Goal: Task Accomplishment & Management: Complete application form

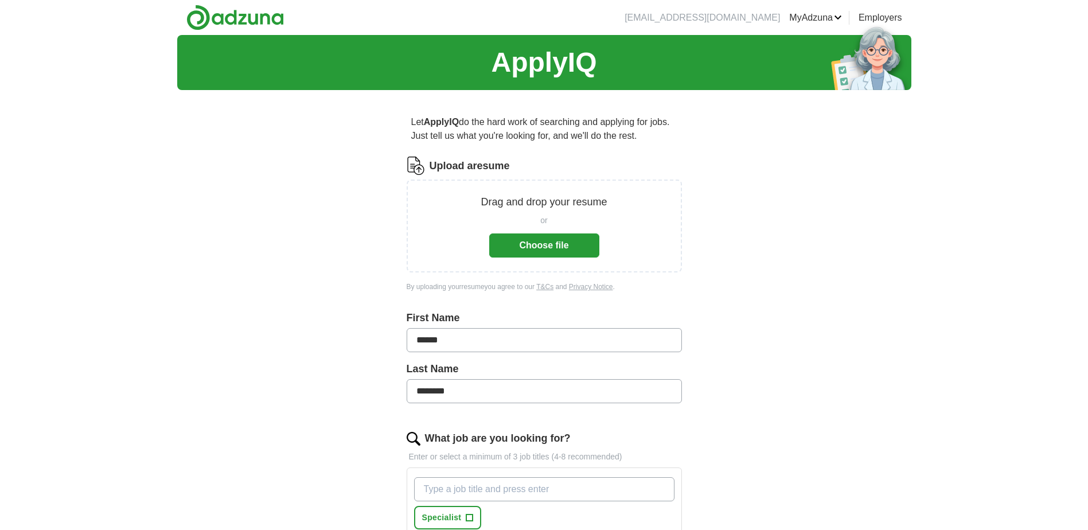
click at [538, 241] on button "Choose file" at bounding box center [544, 245] width 110 height 24
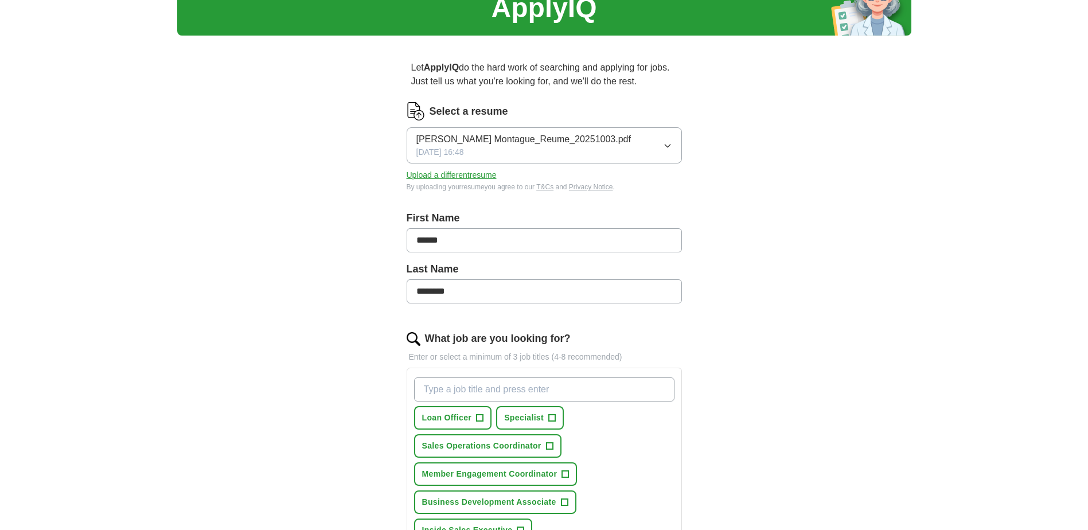
scroll to position [57, 0]
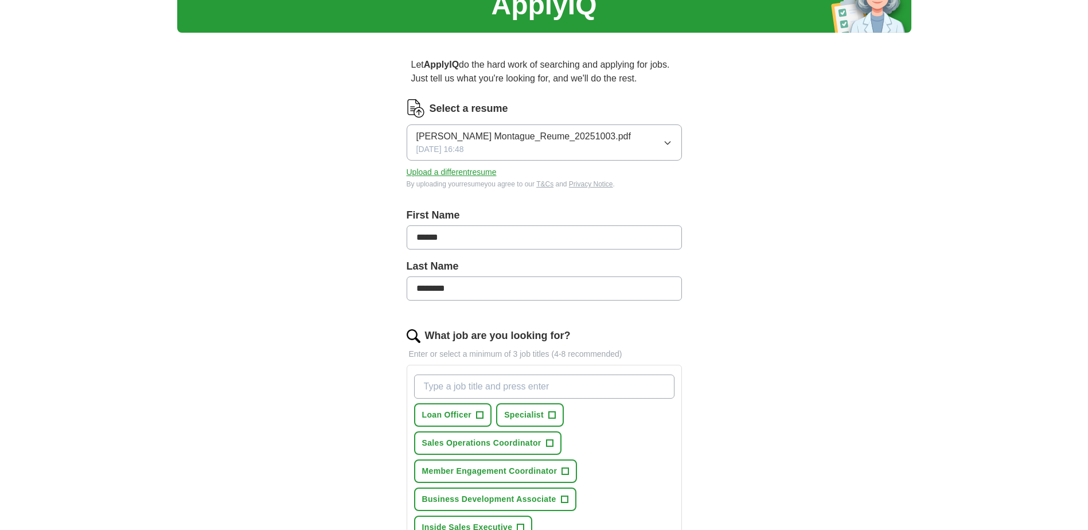
click at [474, 391] on input "What job are you looking for?" at bounding box center [544, 386] width 260 height 24
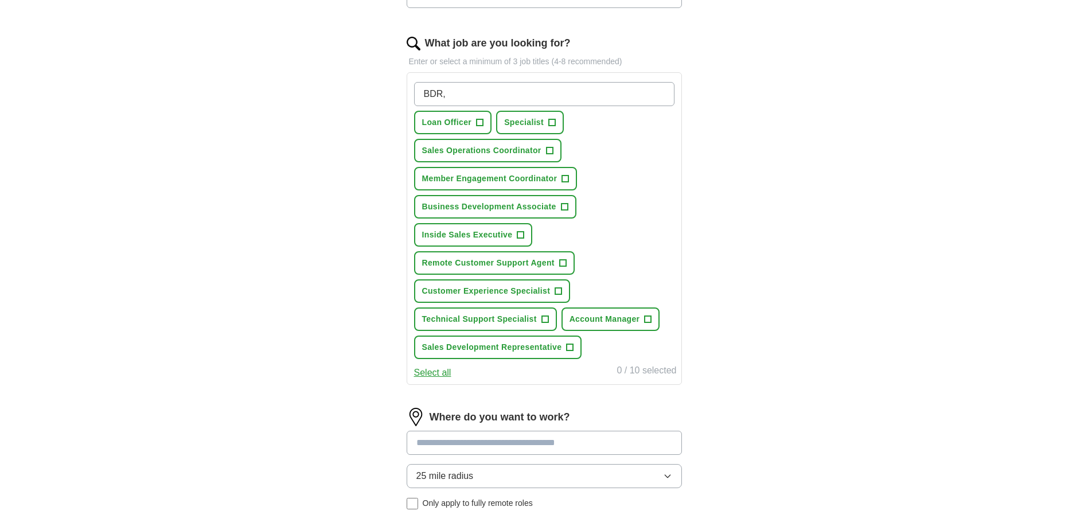
scroll to position [401, 0]
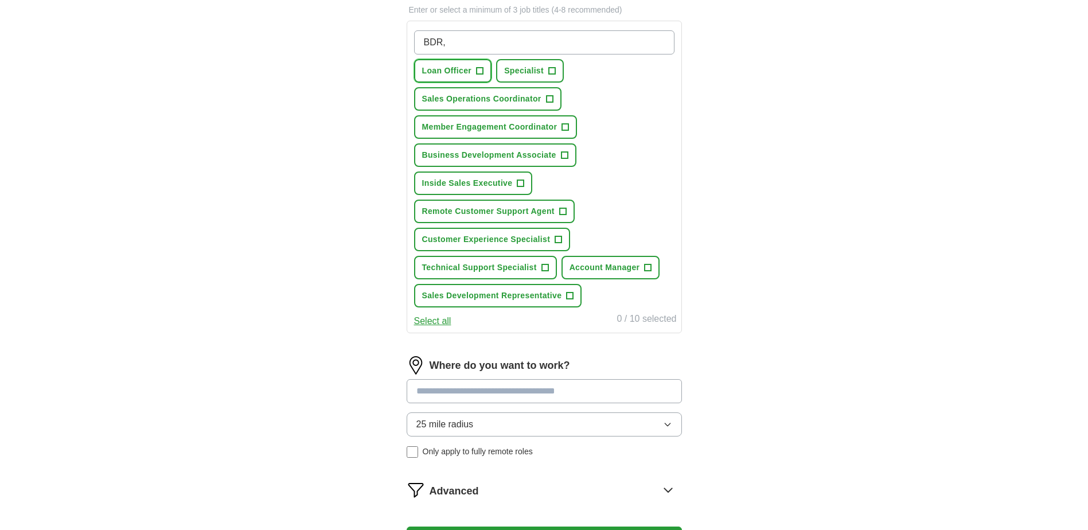
click at [476, 69] on span "+" at bounding box center [479, 71] width 7 height 9
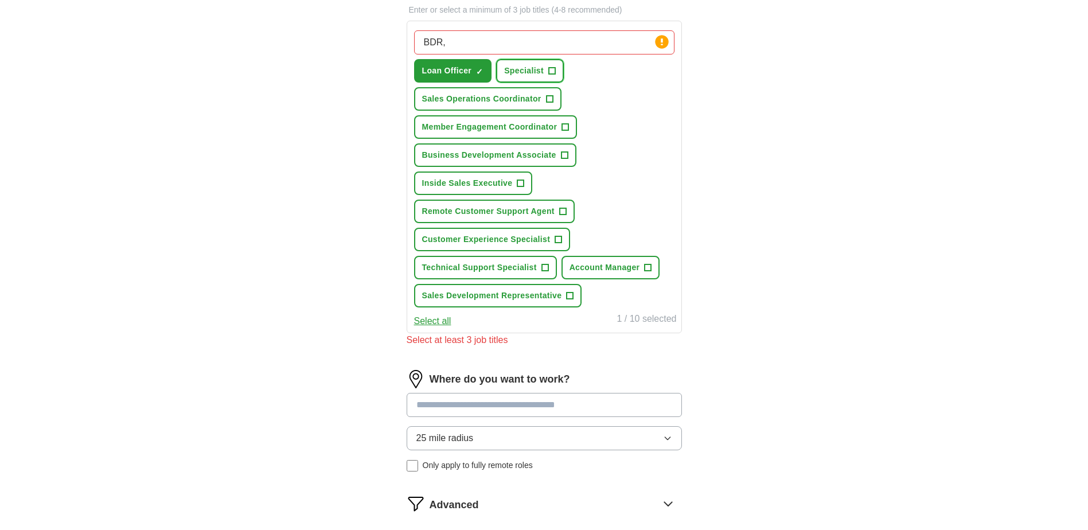
click at [549, 71] on span "+" at bounding box center [552, 71] width 7 height 9
click at [552, 99] on span "+" at bounding box center [549, 99] width 7 height 9
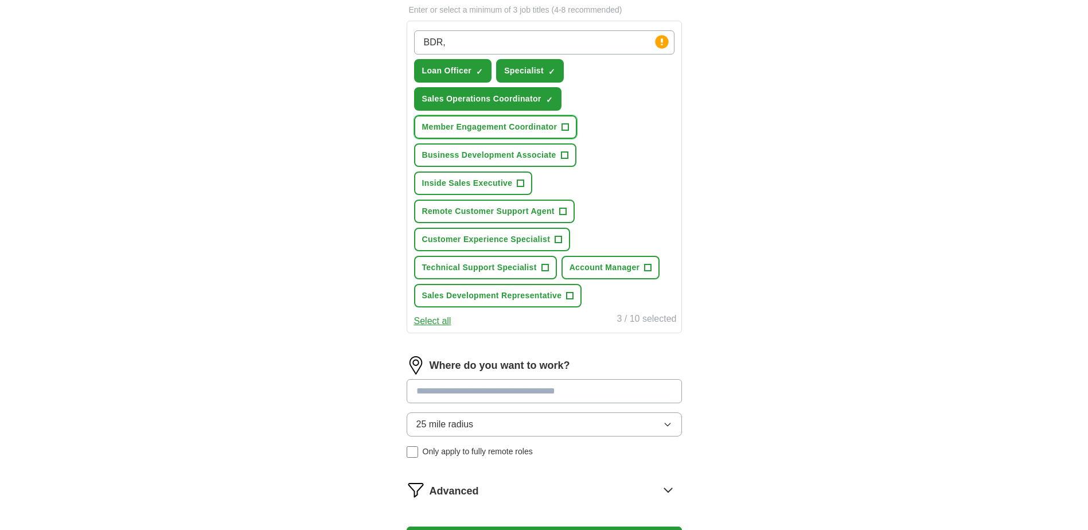
click at [563, 127] on span "+" at bounding box center [565, 127] width 7 height 9
click at [561, 152] on span "+" at bounding box center [564, 155] width 7 height 9
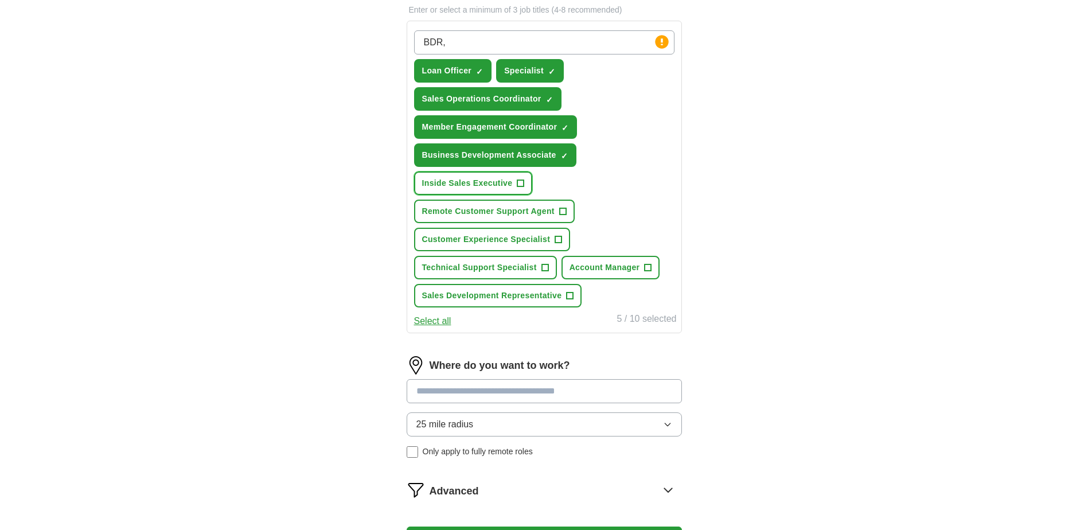
click at [521, 183] on span "+" at bounding box center [520, 183] width 7 height 9
click at [557, 210] on button "Remote Customer Support Agent +" at bounding box center [494, 212] width 161 height 24
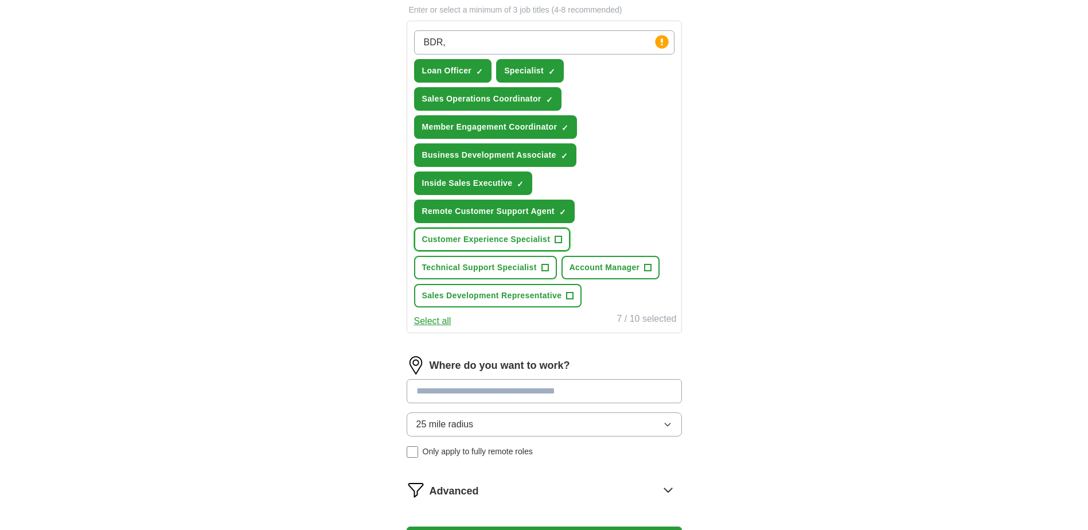
click at [555, 236] on span "+" at bounding box center [558, 239] width 7 height 9
click at [545, 268] on span "+" at bounding box center [544, 267] width 7 height 9
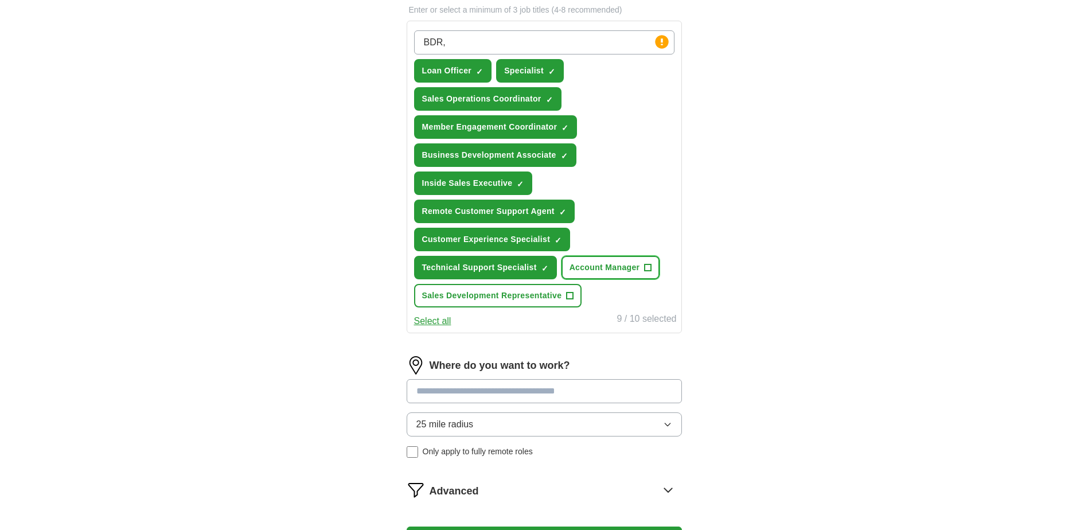
click at [643, 265] on button "Account Manager +" at bounding box center [610, 268] width 99 height 24
click at [451, 44] on input "BDR," at bounding box center [544, 42] width 260 height 24
type input "B"
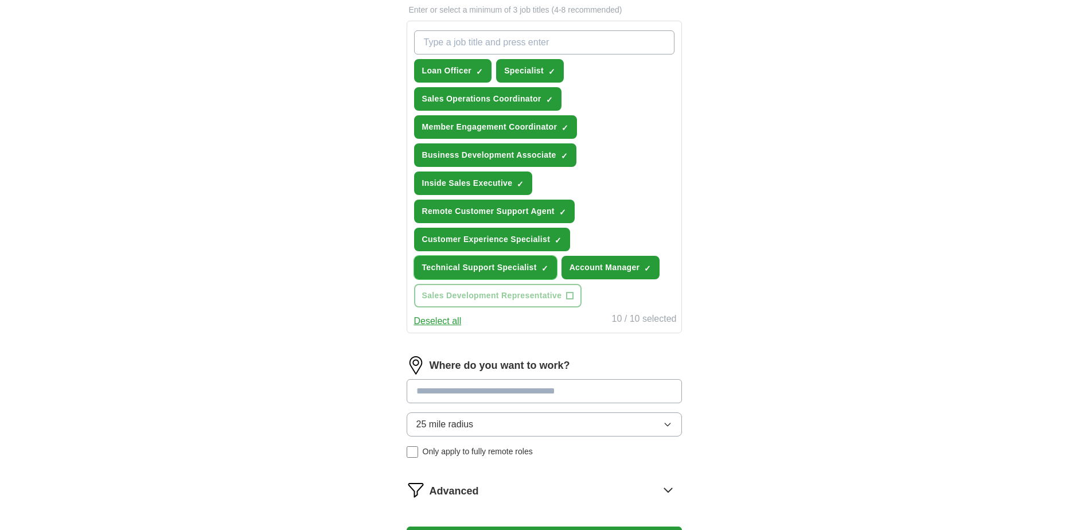
click at [0, 0] on span "×" at bounding box center [0, 0] width 0 height 0
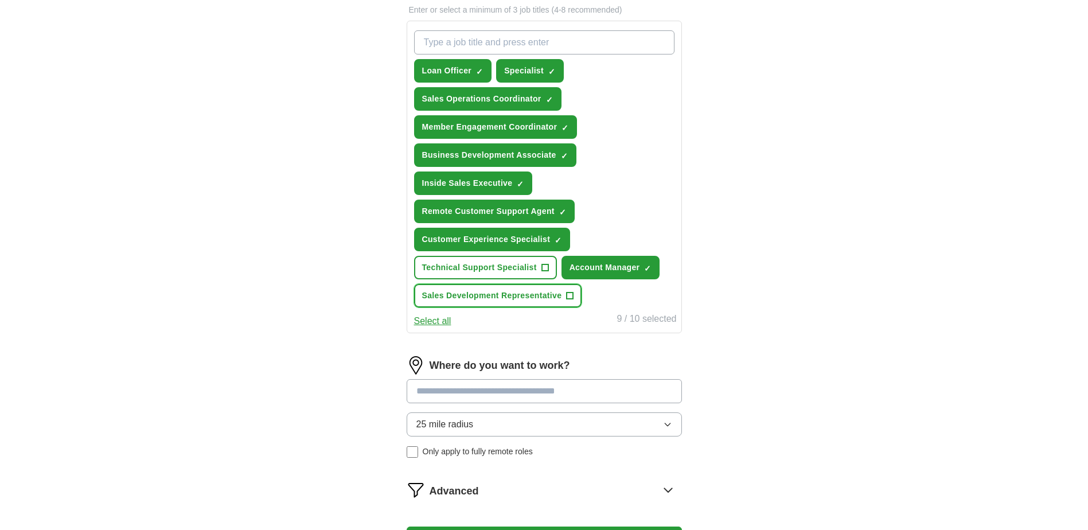
click at [570, 294] on span "+" at bounding box center [569, 295] width 7 height 9
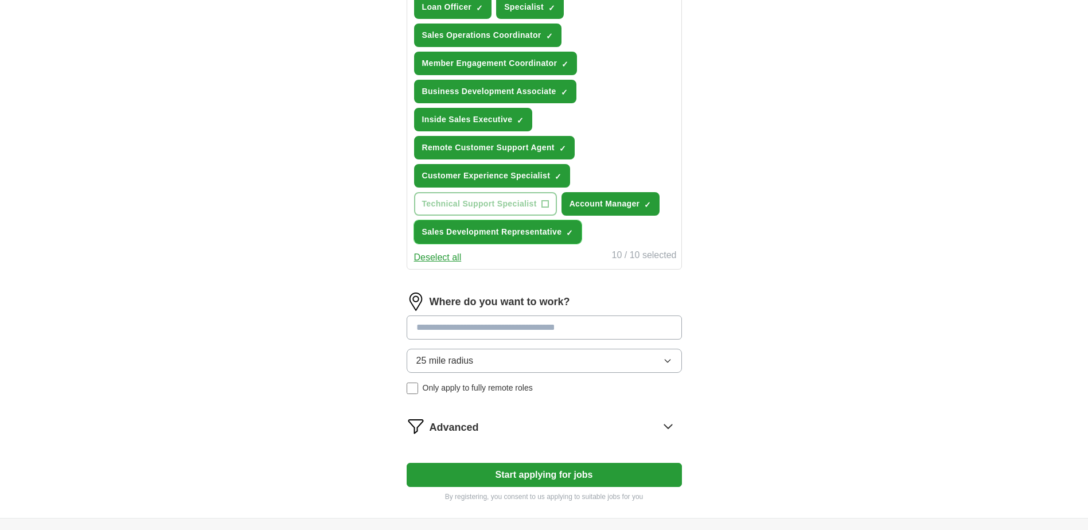
scroll to position [516, 0]
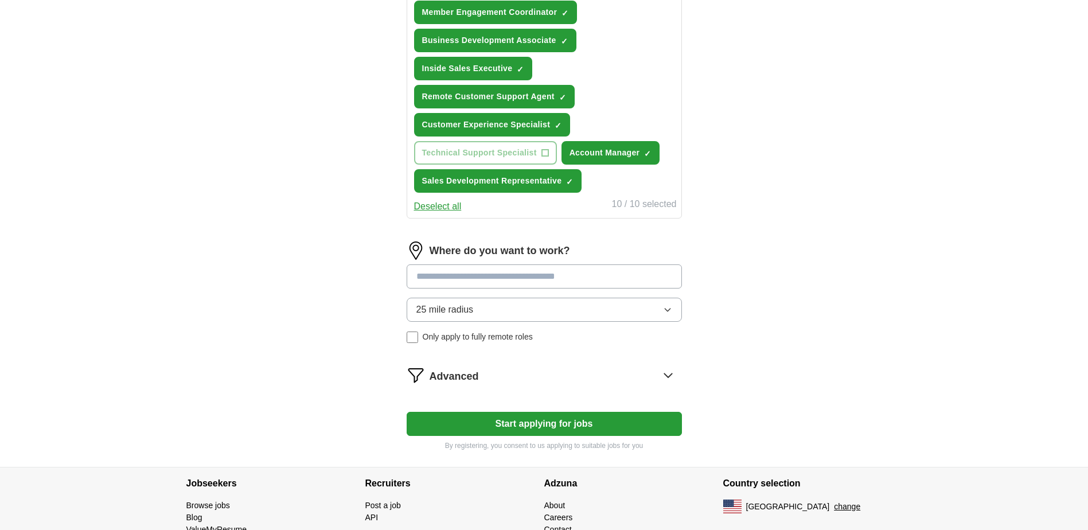
click at [492, 276] on input at bounding box center [543, 276] width 275 height 24
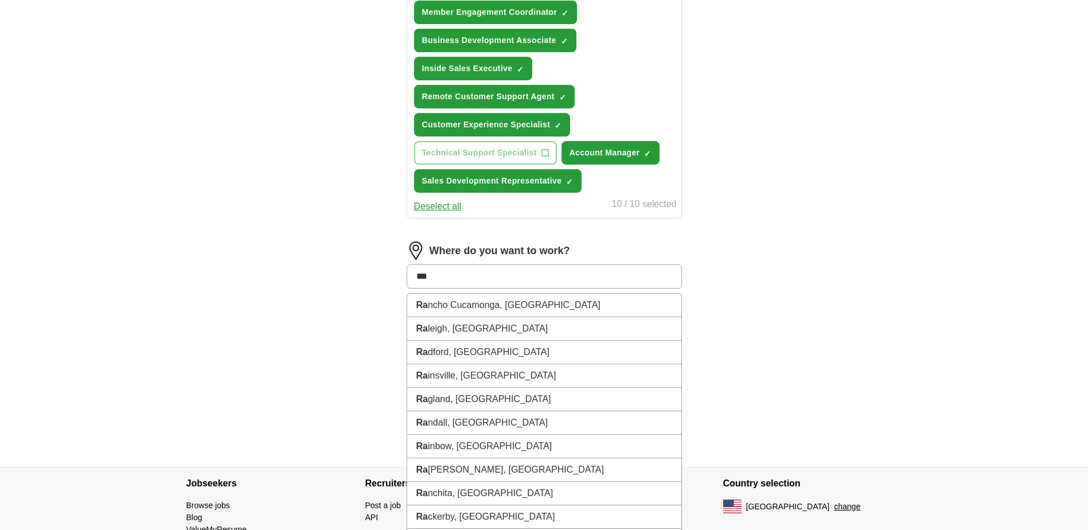
type input "****"
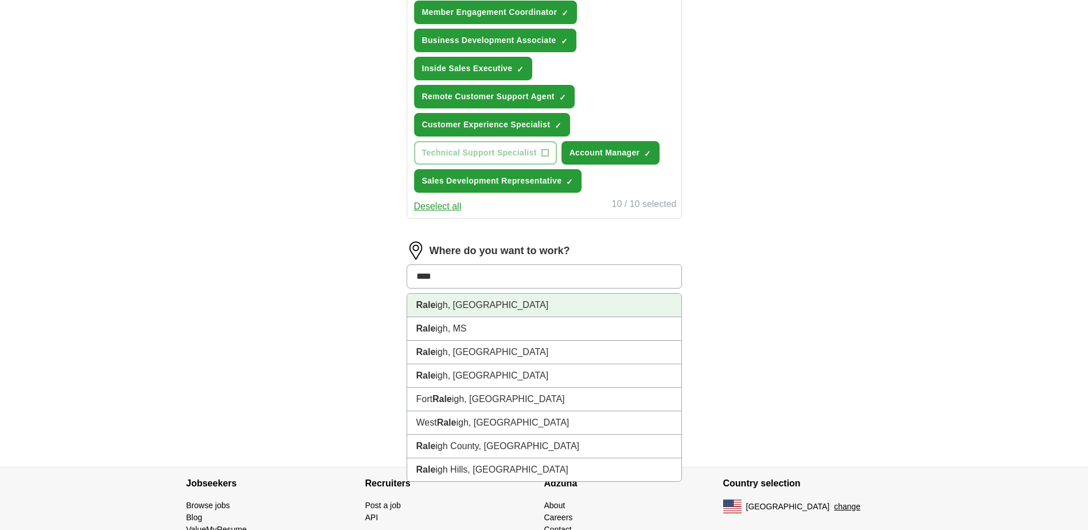
click at [456, 310] on li "Rale igh, [GEOGRAPHIC_DATA]" at bounding box center [544, 306] width 274 height 24
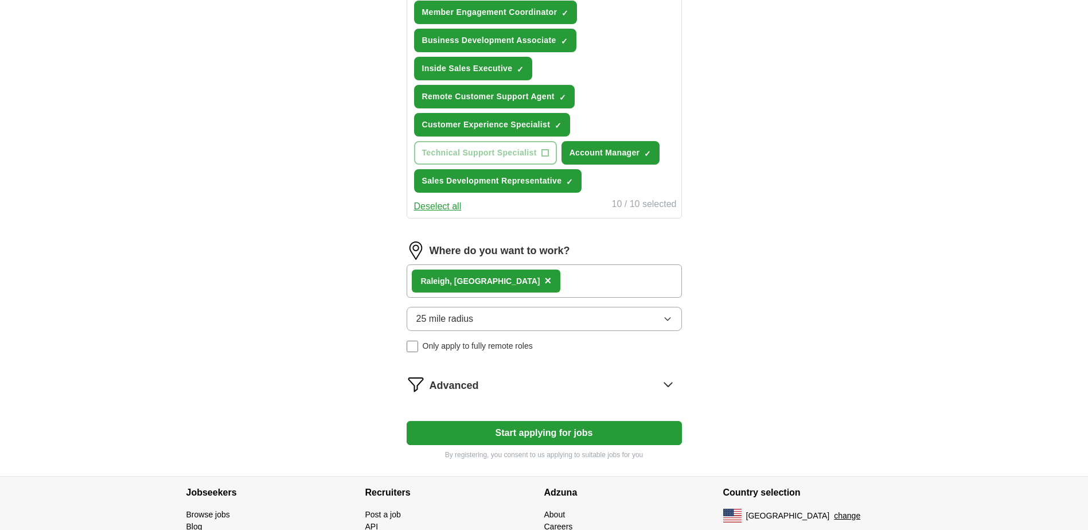
click at [529, 280] on div "Rale igh, [GEOGRAPHIC_DATA] ×" at bounding box center [543, 280] width 275 height 33
click at [530, 276] on div "Rale igh, [GEOGRAPHIC_DATA] ×" at bounding box center [543, 280] width 275 height 33
click at [514, 283] on div "Rale igh, [GEOGRAPHIC_DATA] ×" at bounding box center [543, 280] width 275 height 33
click at [572, 318] on button "25 mile radius" at bounding box center [543, 319] width 275 height 24
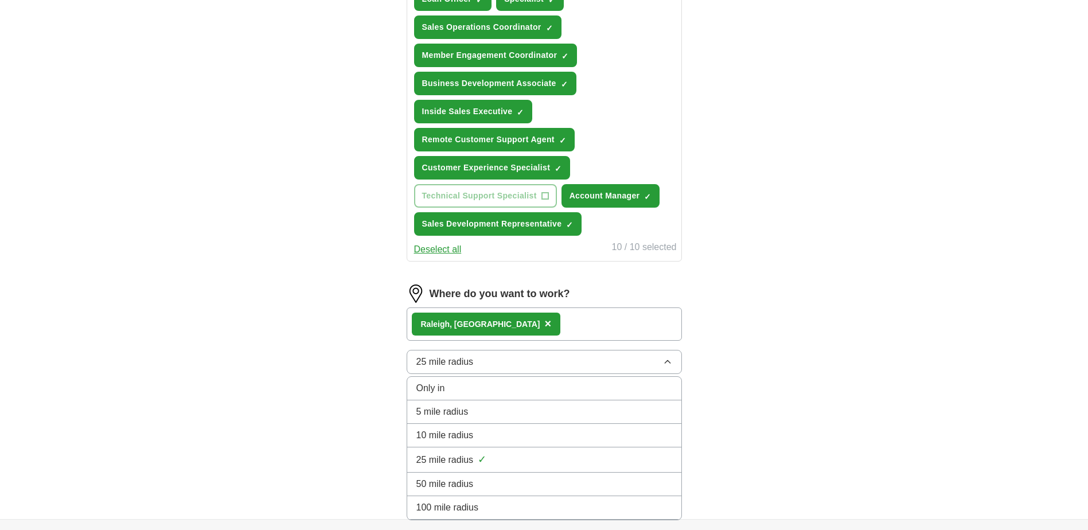
scroll to position [463, 0]
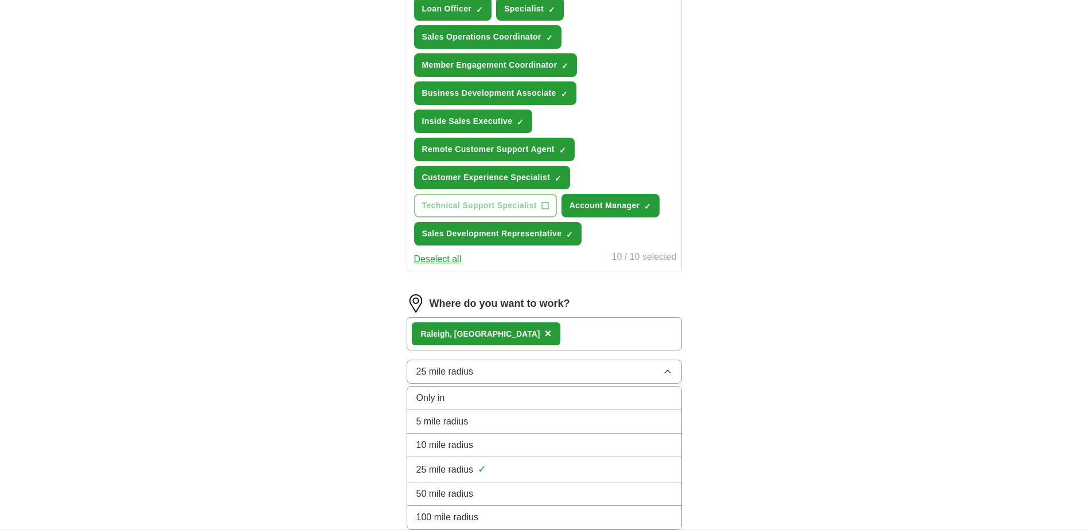
click at [530, 441] on div "10 mile radius" at bounding box center [544, 445] width 256 height 14
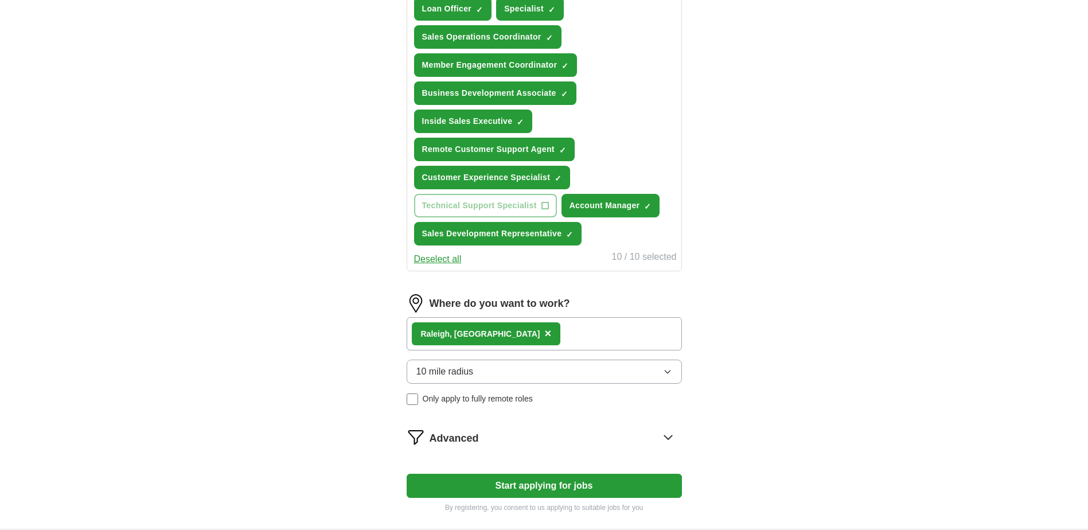
click at [658, 329] on div "Rale igh, [GEOGRAPHIC_DATA] ×" at bounding box center [543, 333] width 275 height 33
click at [660, 337] on div "Rale igh, [GEOGRAPHIC_DATA] ×" at bounding box center [543, 333] width 275 height 33
click at [660, 336] on div "Rale igh, [GEOGRAPHIC_DATA] ×" at bounding box center [543, 333] width 275 height 33
click at [659, 336] on div "Rale igh, [GEOGRAPHIC_DATA] ×" at bounding box center [543, 333] width 275 height 33
click at [654, 335] on div "Rale igh, [GEOGRAPHIC_DATA] ×" at bounding box center [543, 333] width 275 height 33
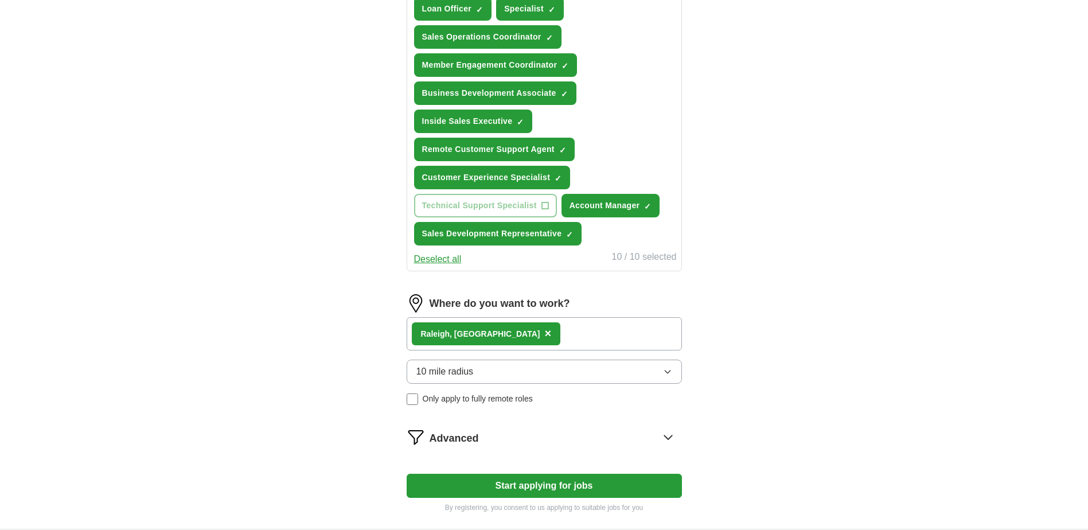
click at [607, 334] on div "Rale igh, [GEOGRAPHIC_DATA] ×" at bounding box center [543, 333] width 275 height 33
click at [607, 333] on div "Rale igh, [GEOGRAPHIC_DATA] ×" at bounding box center [543, 333] width 275 height 33
click at [607, 334] on div "Rale igh, [GEOGRAPHIC_DATA] ×" at bounding box center [543, 333] width 275 height 33
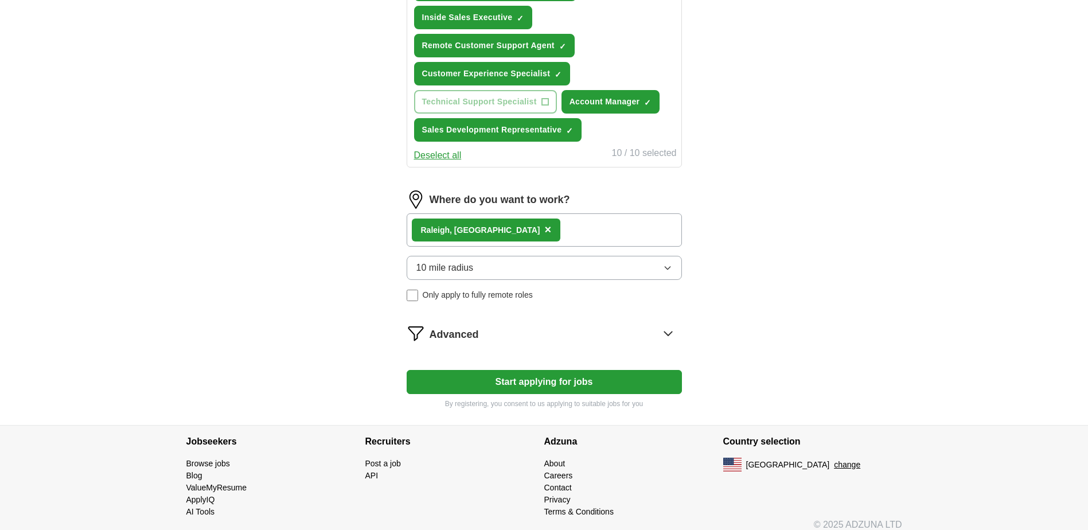
scroll to position [578, 0]
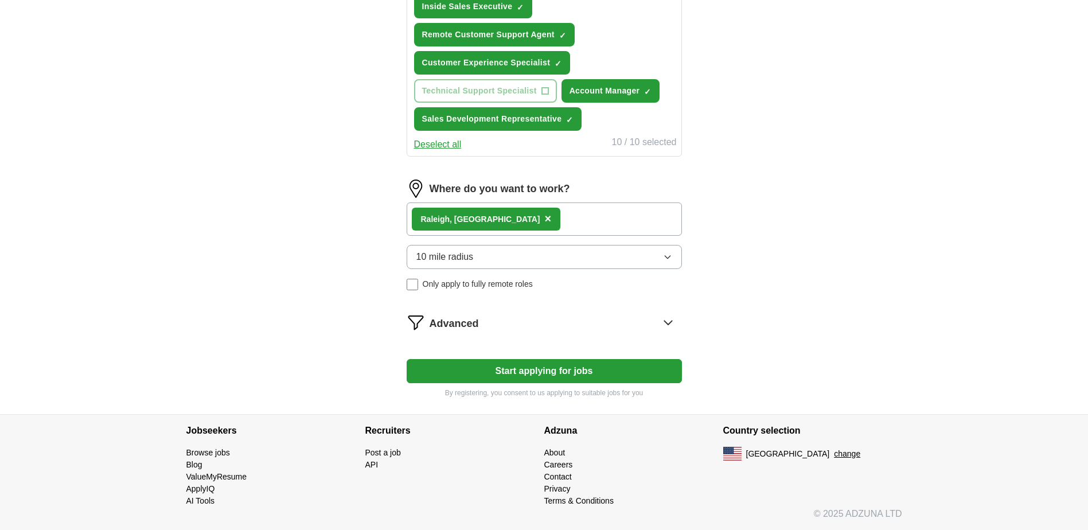
click at [550, 372] on button "Start applying for jobs" at bounding box center [543, 371] width 275 height 24
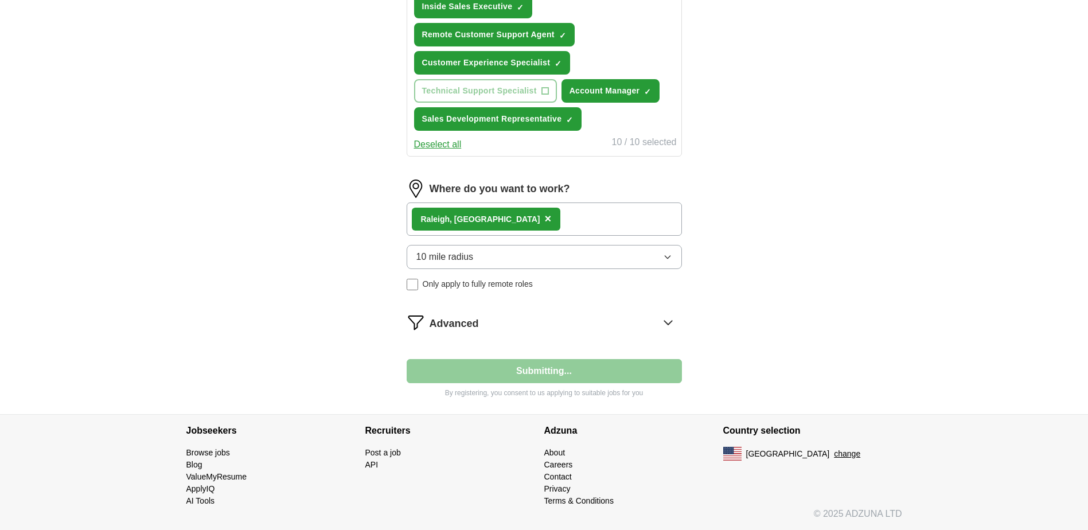
select select "**"
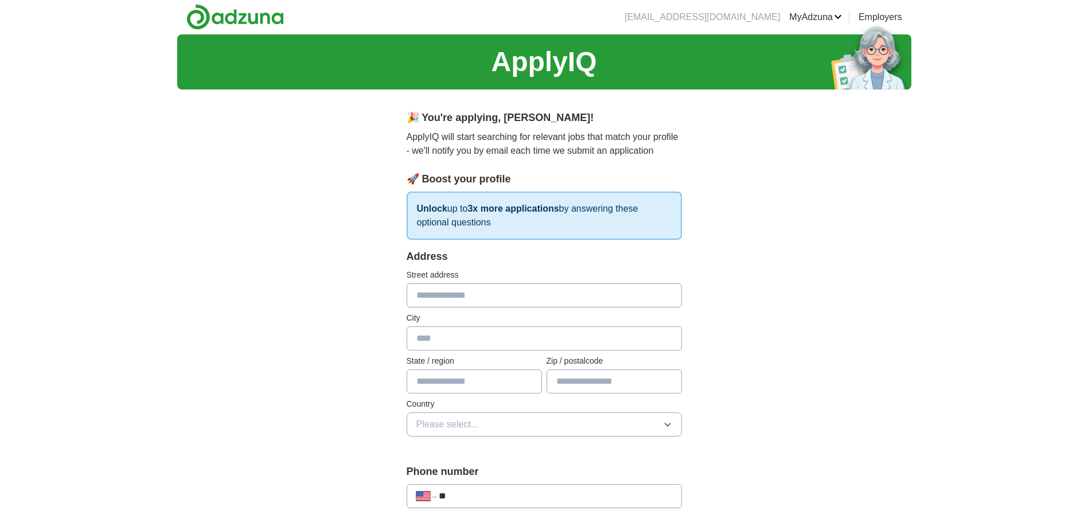
scroll to position [0, 0]
click at [431, 298] on input "text" at bounding box center [543, 296] width 275 height 24
type input "**********"
type input "**"
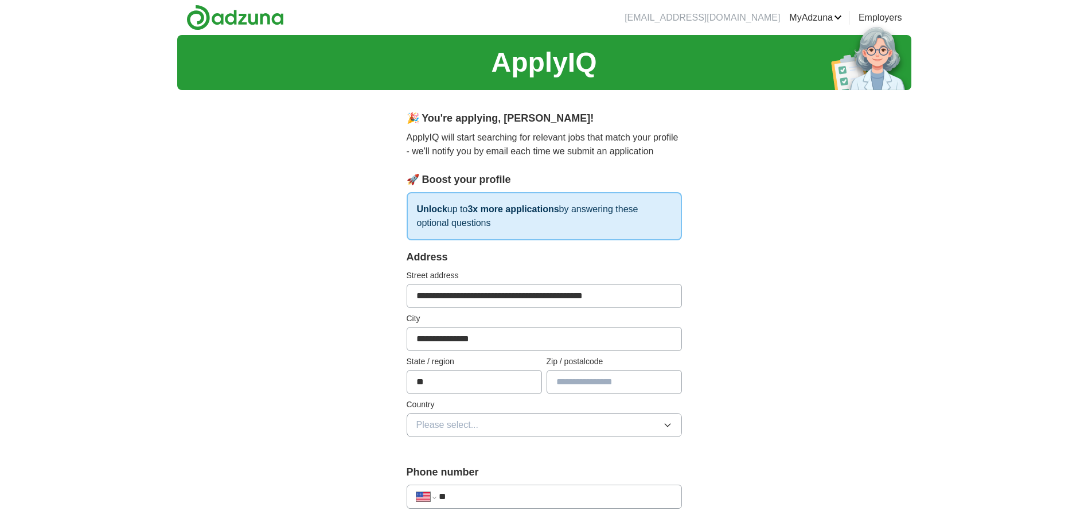
type input "*****"
click at [498, 338] on input "**********" at bounding box center [543, 339] width 275 height 24
type input "*******"
click at [634, 296] on input "**********" at bounding box center [543, 296] width 275 height 24
click at [623, 300] on input "**********" at bounding box center [543, 296] width 275 height 24
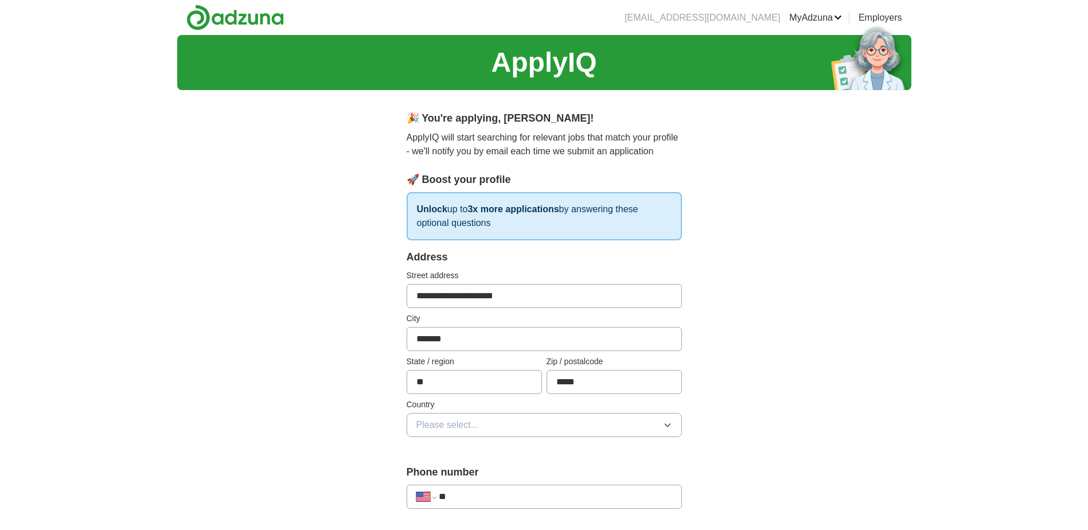
type input "**********"
click at [499, 425] on button "Please select..." at bounding box center [543, 425] width 275 height 24
click at [498, 468] on div "[GEOGRAPHIC_DATA]" at bounding box center [544, 475] width 256 height 14
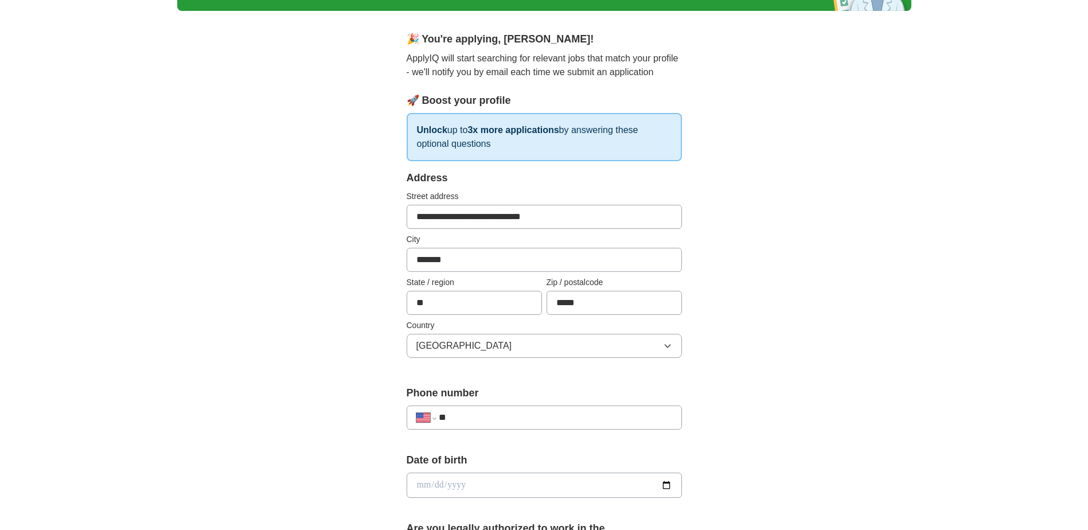
scroll to position [115, 0]
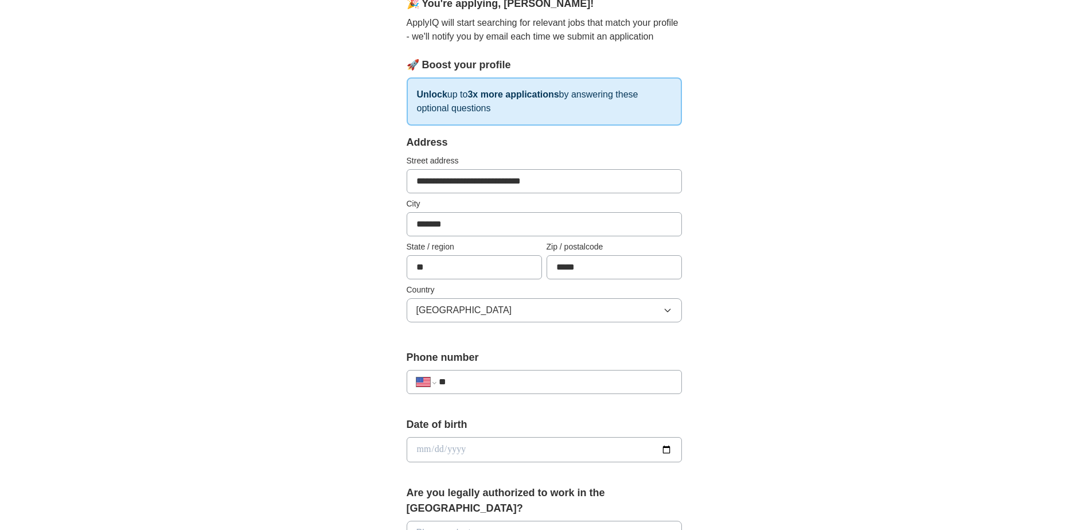
click at [502, 382] on input "**" at bounding box center [555, 382] width 233 height 14
type input "**********"
click at [493, 453] on input "date" at bounding box center [543, 449] width 275 height 25
type input "**********"
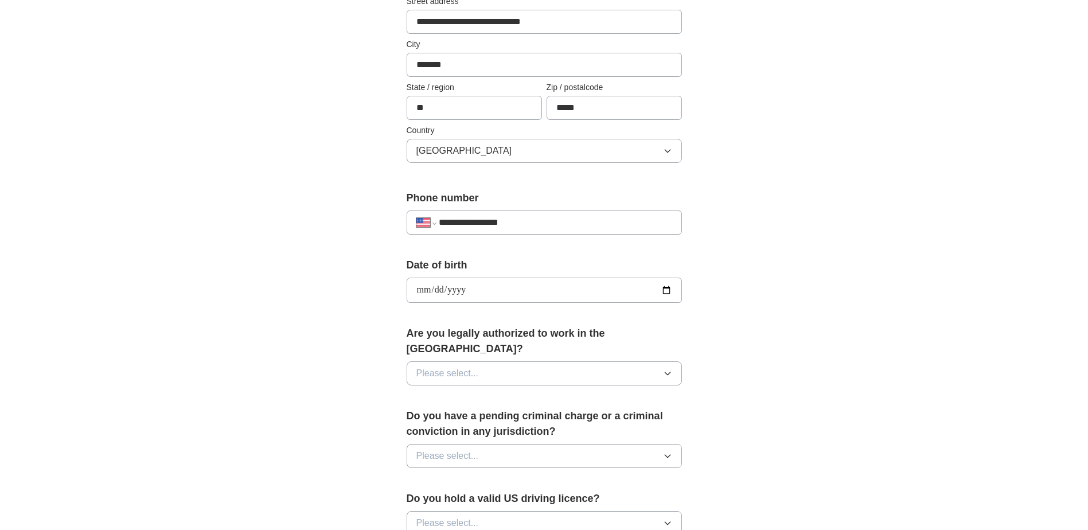
scroll to position [287, 0]
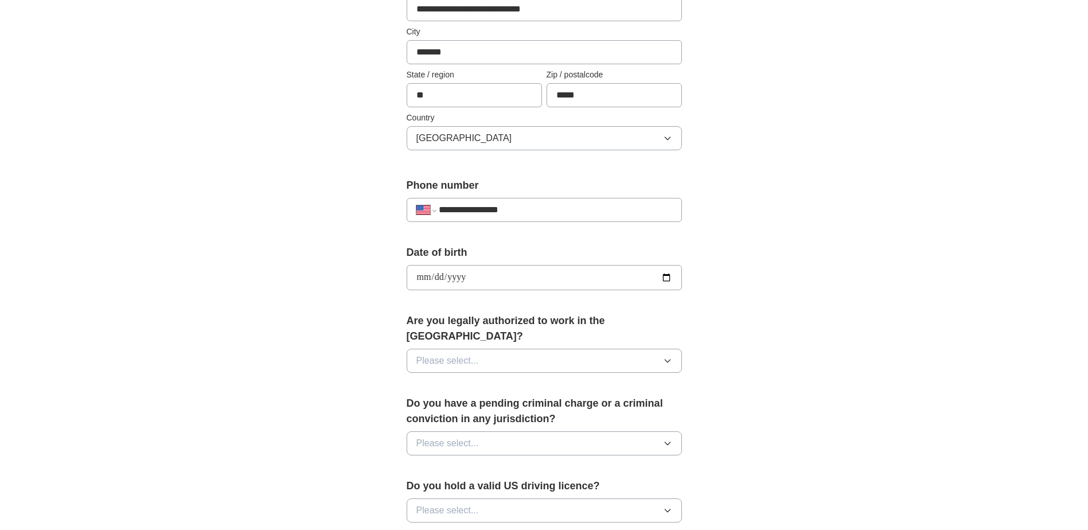
click at [509, 349] on button "Please select..." at bounding box center [543, 361] width 275 height 24
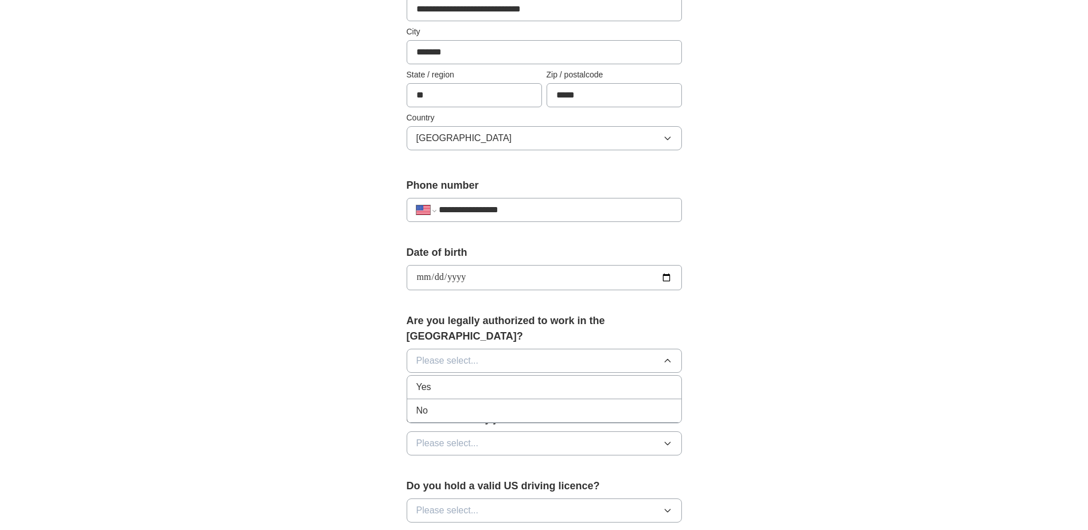
click at [501, 380] on div "Yes" at bounding box center [544, 387] width 256 height 14
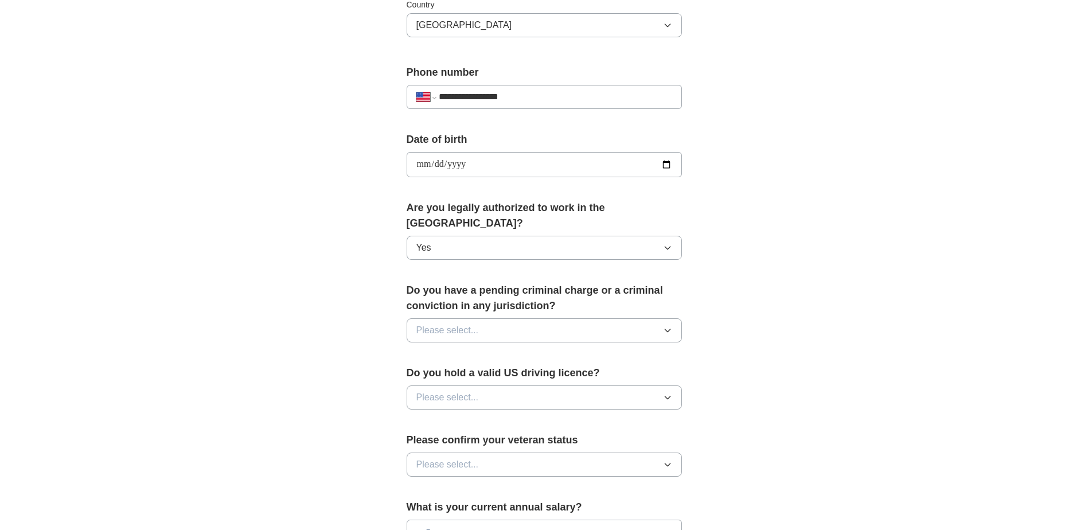
scroll to position [401, 0]
click at [507, 321] on button "Please select..." at bounding box center [543, 328] width 275 height 24
click at [507, 372] on div "No" at bounding box center [544, 379] width 256 height 14
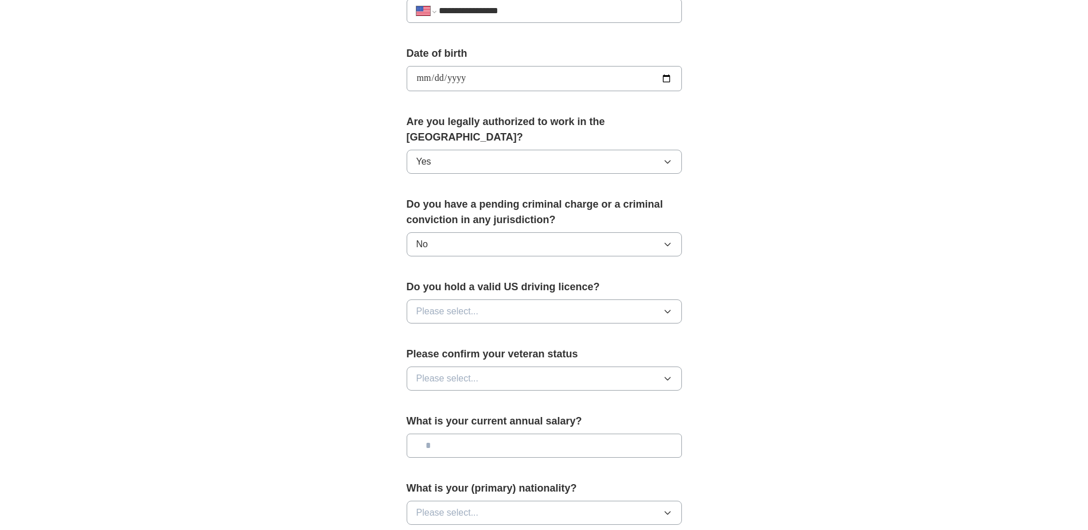
scroll to position [516, 0]
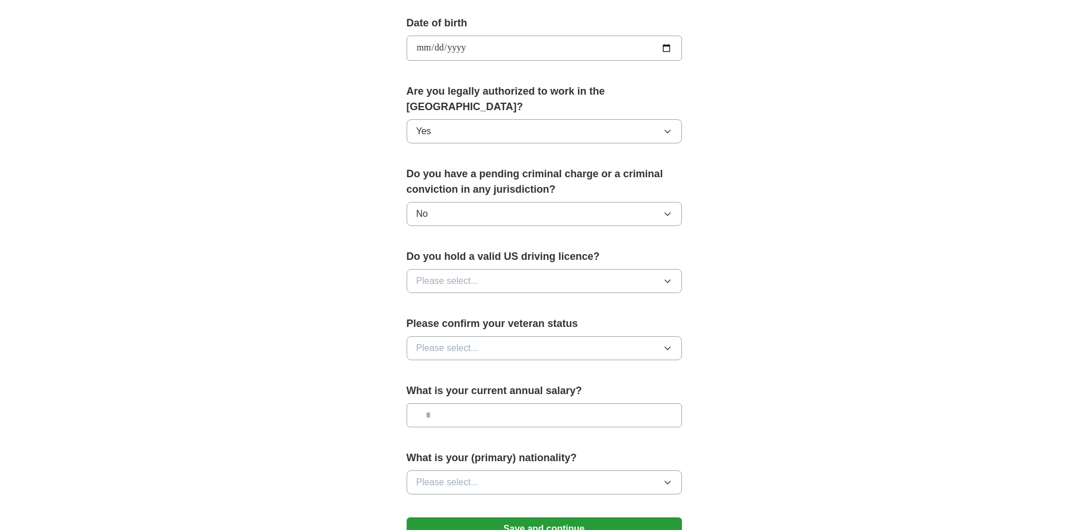
click at [511, 269] on button "Please select..." at bounding box center [543, 281] width 275 height 24
click at [514, 324] on div "No" at bounding box center [544, 331] width 256 height 14
click at [509, 336] on button "Please select..." at bounding box center [543, 348] width 275 height 24
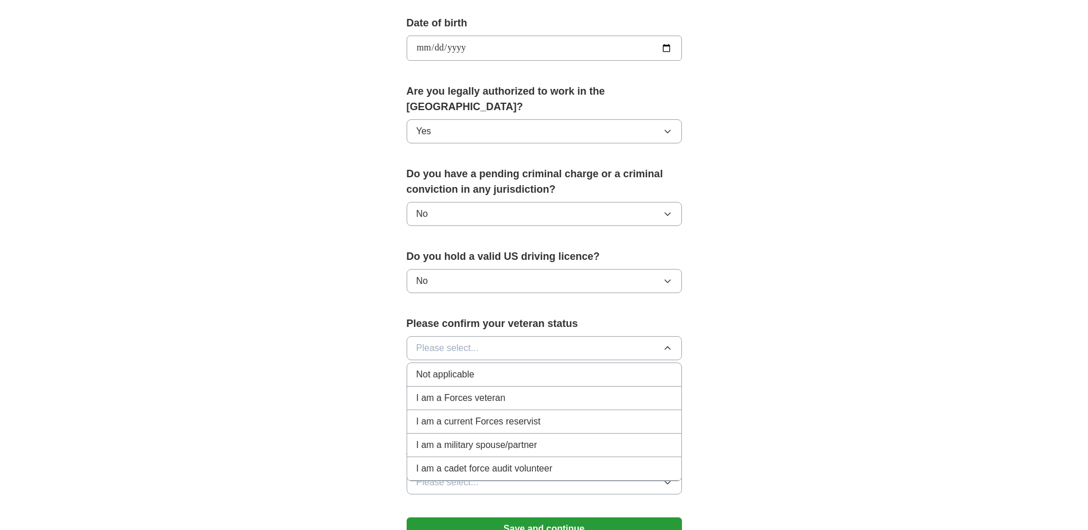
click at [511, 368] on div "Not applicable" at bounding box center [544, 375] width 256 height 14
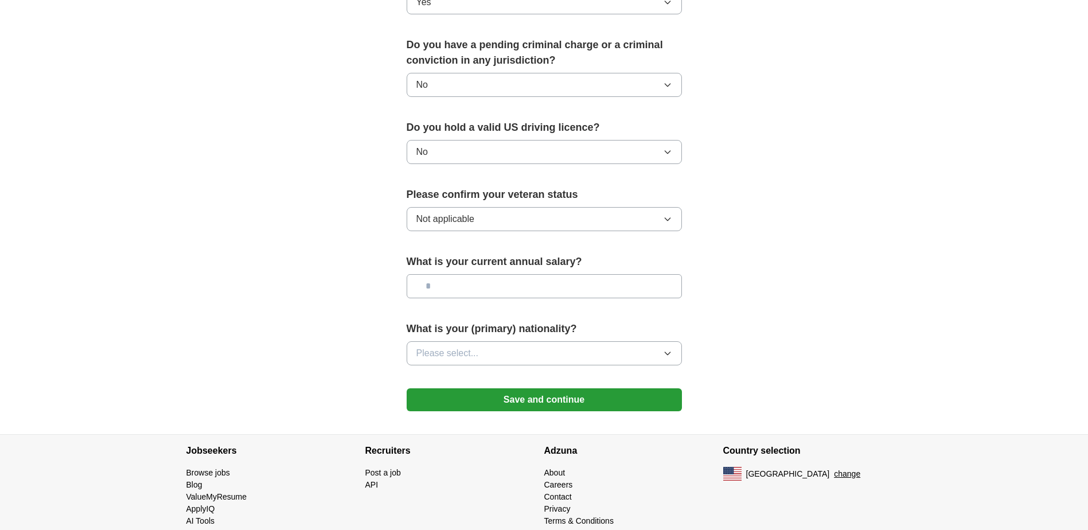
scroll to position [650, 0]
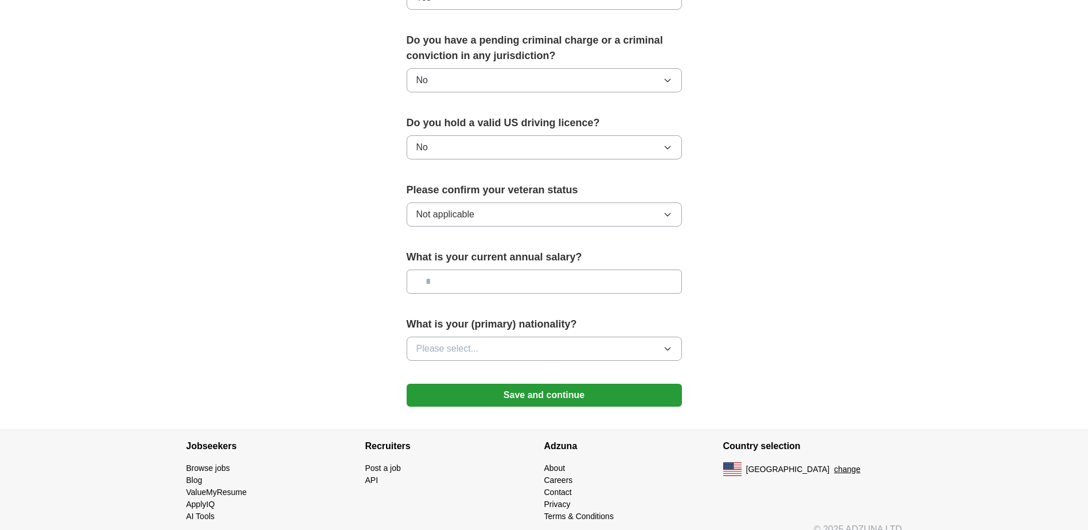
click at [509, 337] on button "Please select..." at bounding box center [543, 349] width 275 height 24
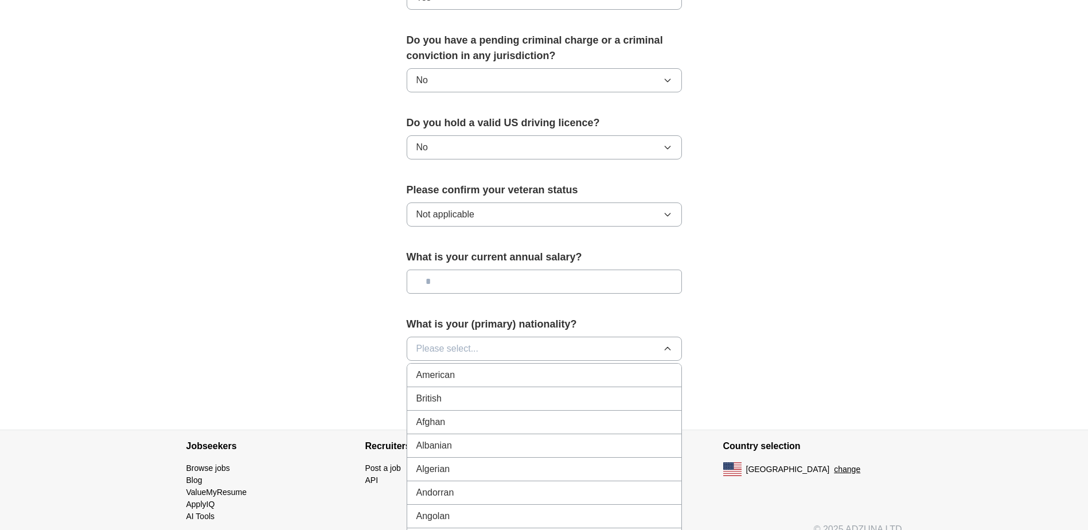
click at [506, 368] on div "American" at bounding box center [544, 375] width 256 height 14
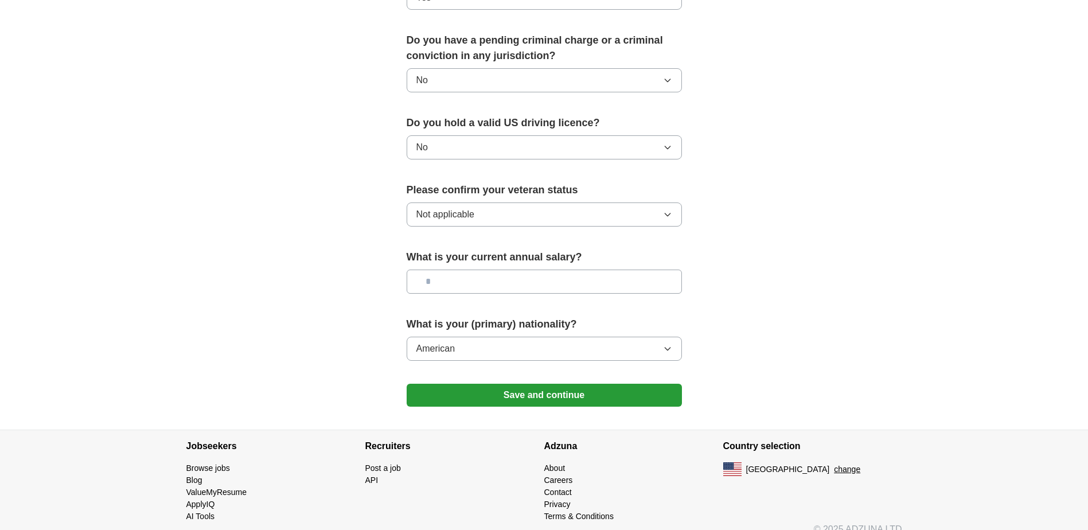
click at [488, 272] on input "text" at bounding box center [543, 281] width 275 height 24
type input "*******"
click at [541, 384] on button "Save and continue" at bounding box center [543, 395] width 275 height 23
